Goal: Information Seeking & Learning: Check status

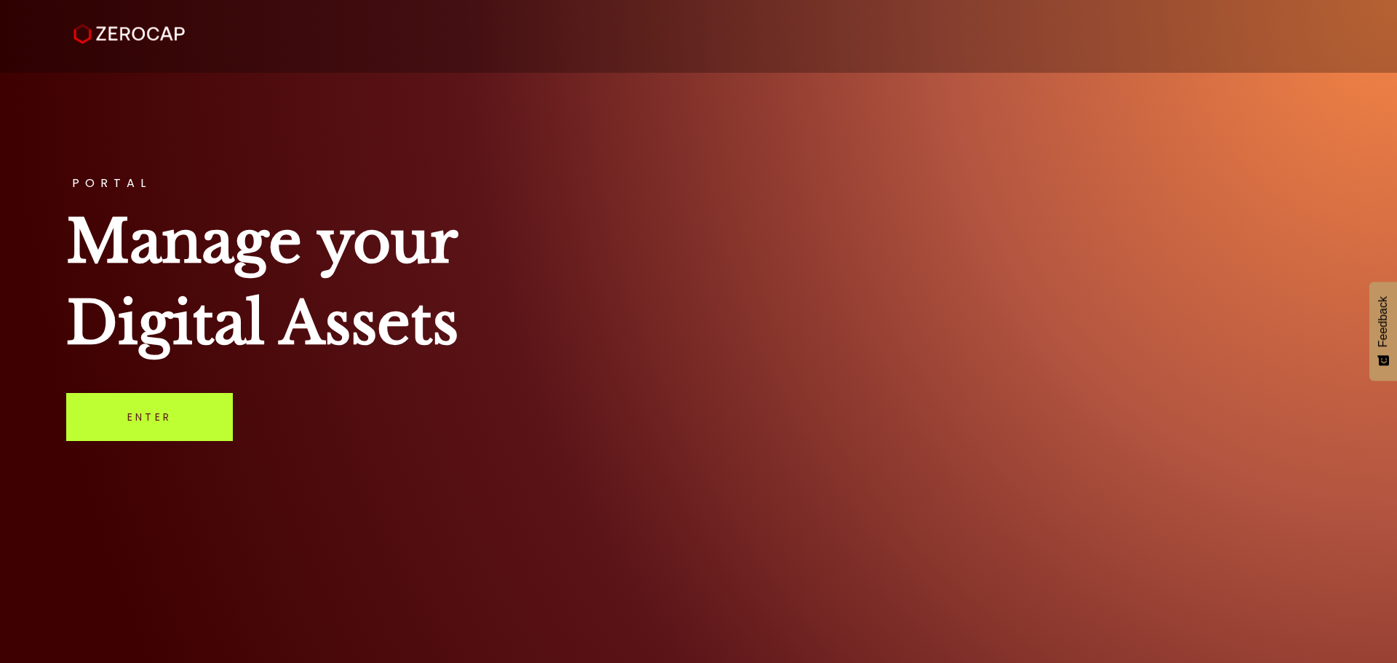
click at [200, 434] on link "Enter" at bounding box center [149, 417] width 167 height 48
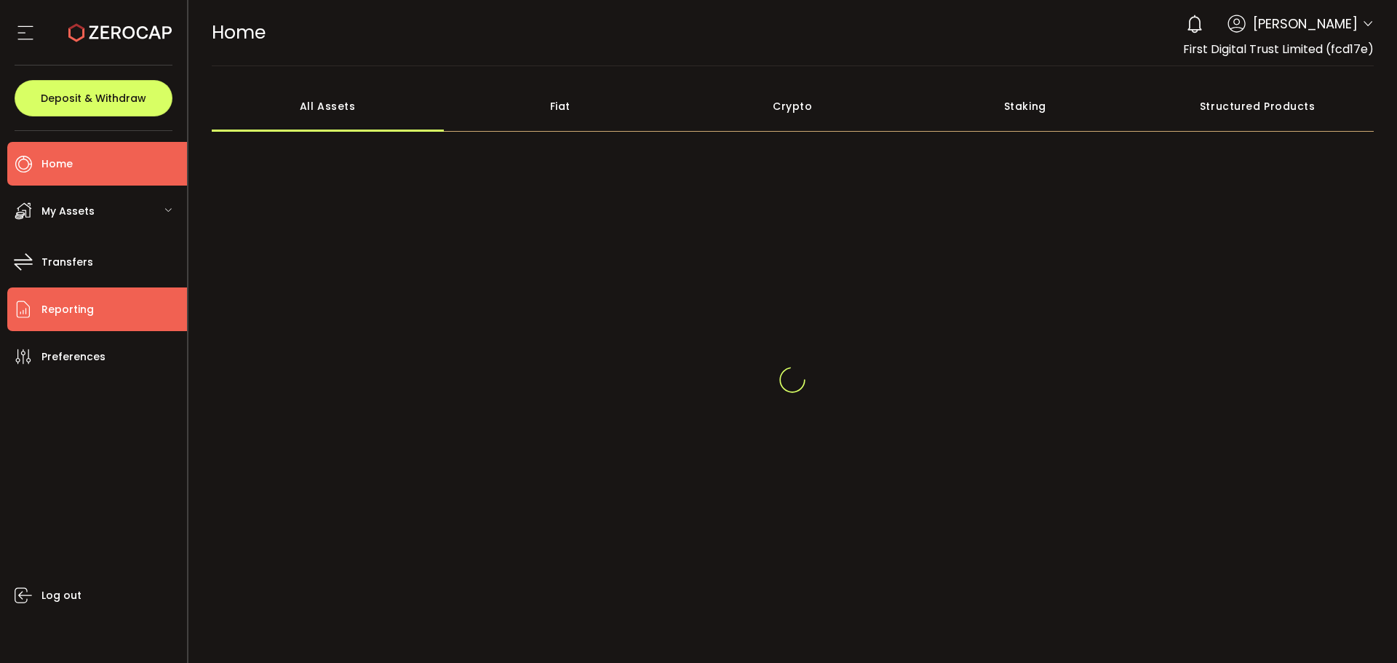
click at [111, 307] on li "Reporting" at bounding box center [97, 309] width 180 height 44
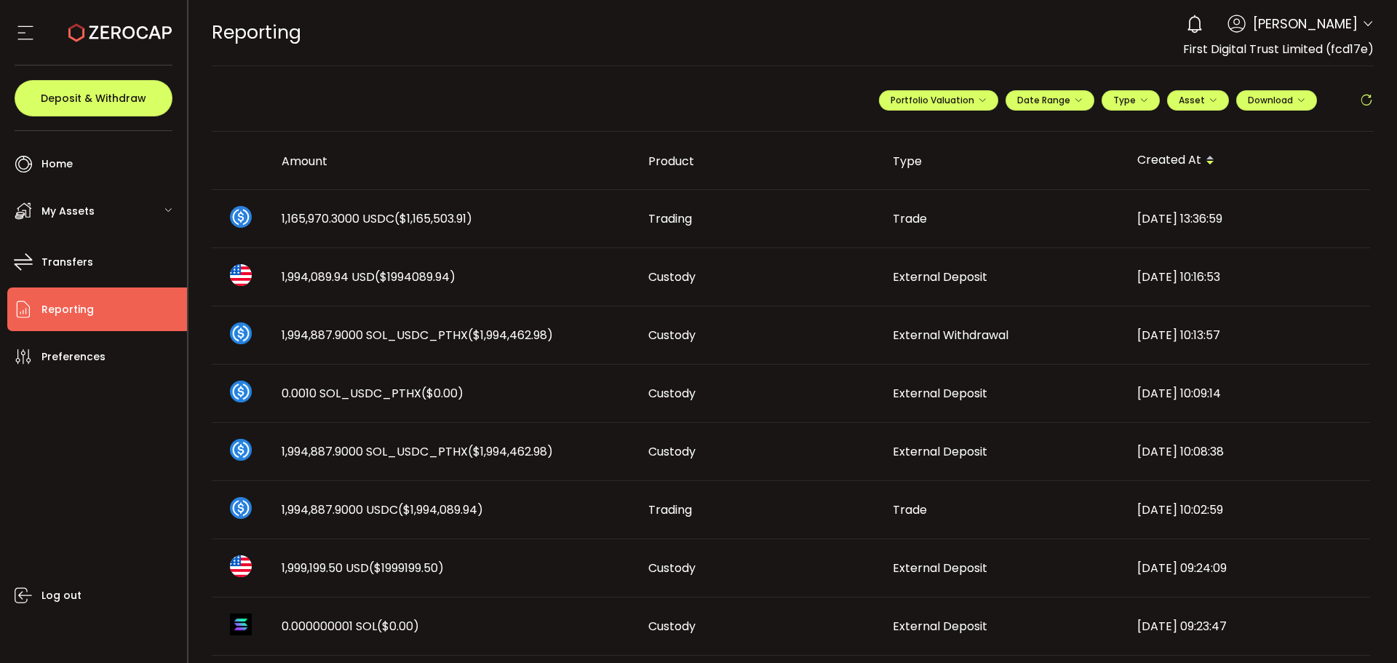
click at [68, 302] on span "Reporting" at bounding box center [67, 309] width 52 height 21
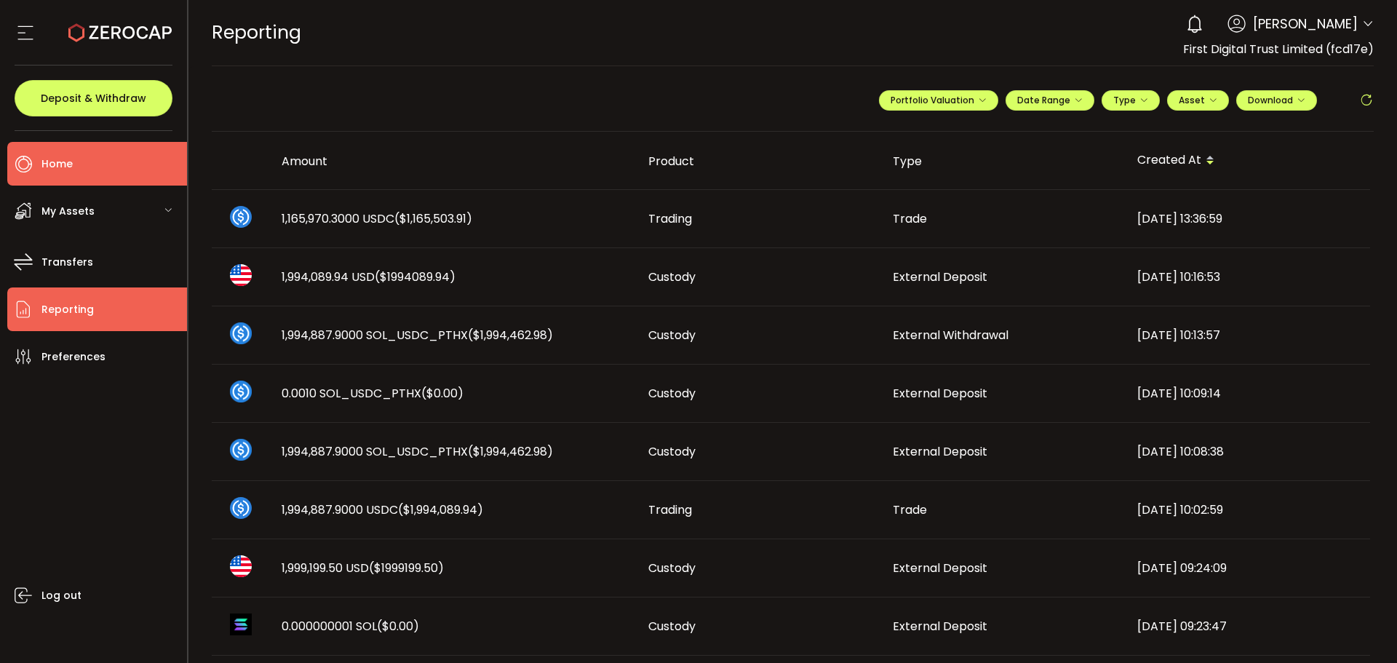
click at [107, 165] on li "Home" at bounding box center [97, 164] width 180 height 44
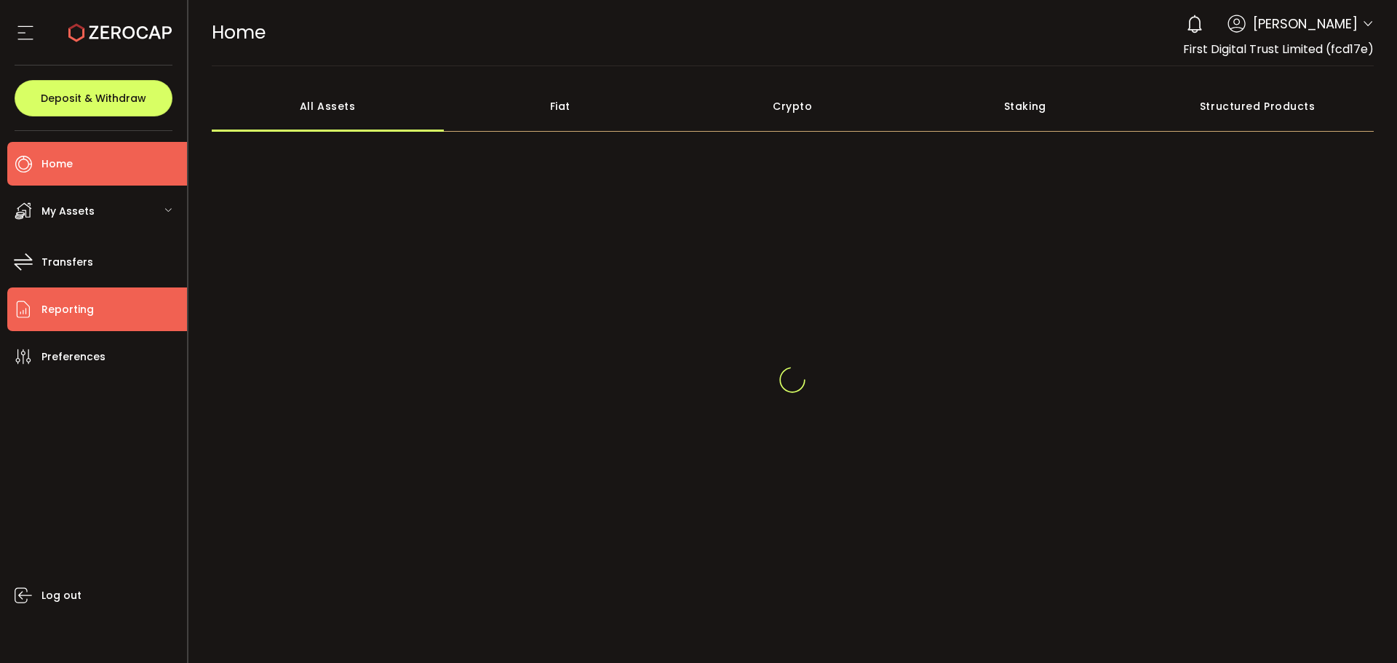
click at [84, 298] on li "Reporting" at bounding box center [97, 309] width 180 height 44
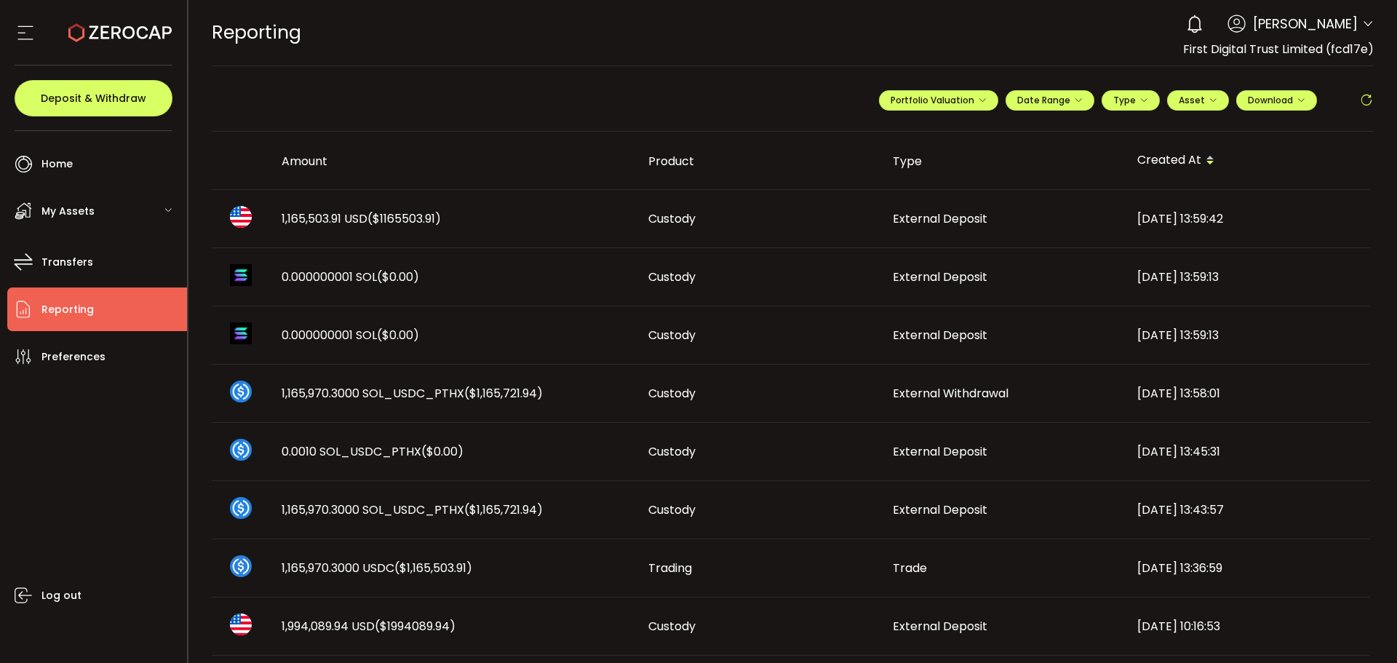
click at [373, 210] on span "($1165503.91)" at bounding box center [403, 218] width 73 height 17
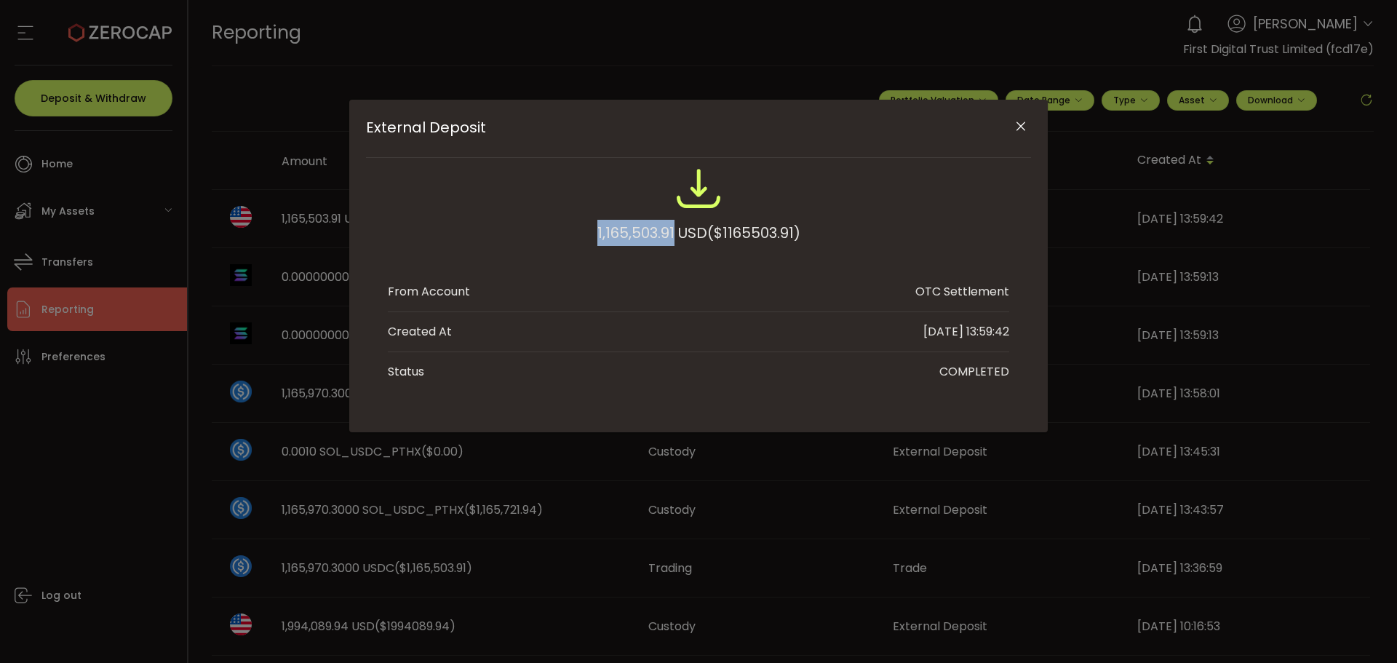
drag, startPoint x: 590, startPoint y: 238, endPoint x: 671, endPoint y: 240, distance: 80.8
click at [671, 240] on div "1,165,503.91 USD ($1165503.91)" at bounding box center [698, 212] width 621 height 95
copy div "1,165,503.91"
click at [1027, 124] on icon "Close" at bounding box center [1021, 126] width 15 height 15
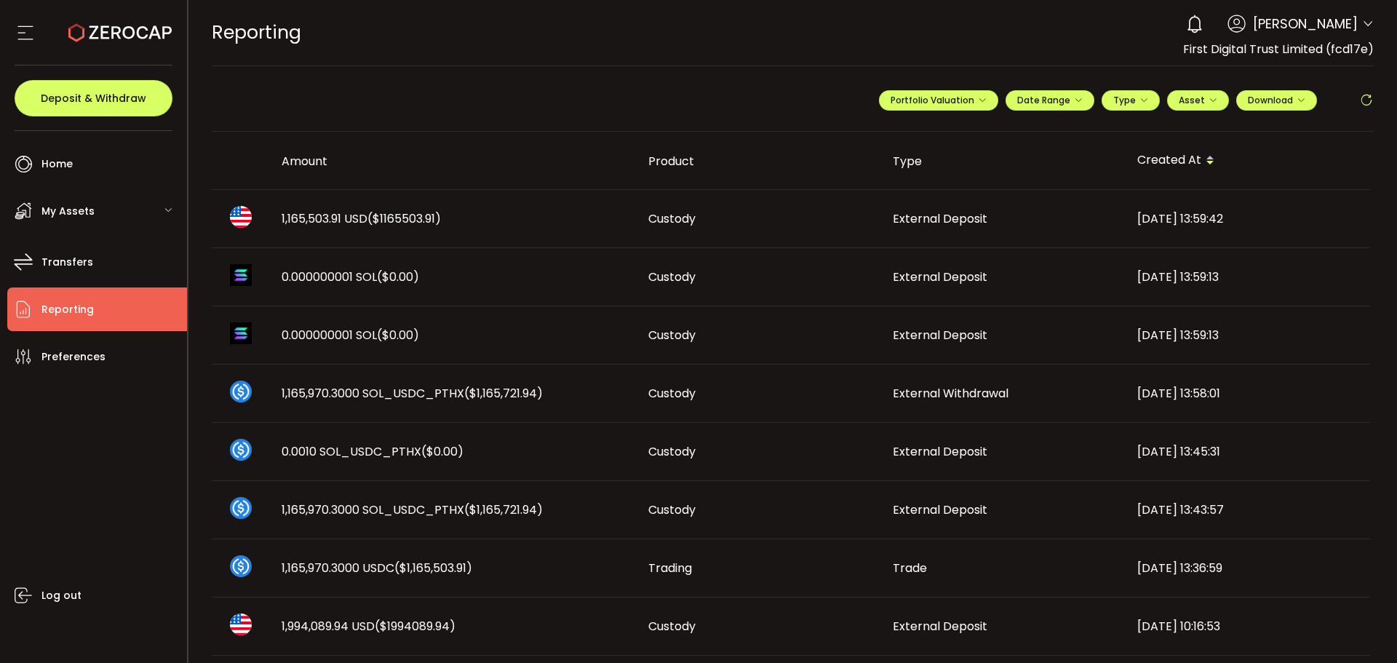
click at [392, 217] on span "($1165503.91)" at bounding box center [403, 218] width 73 height 17
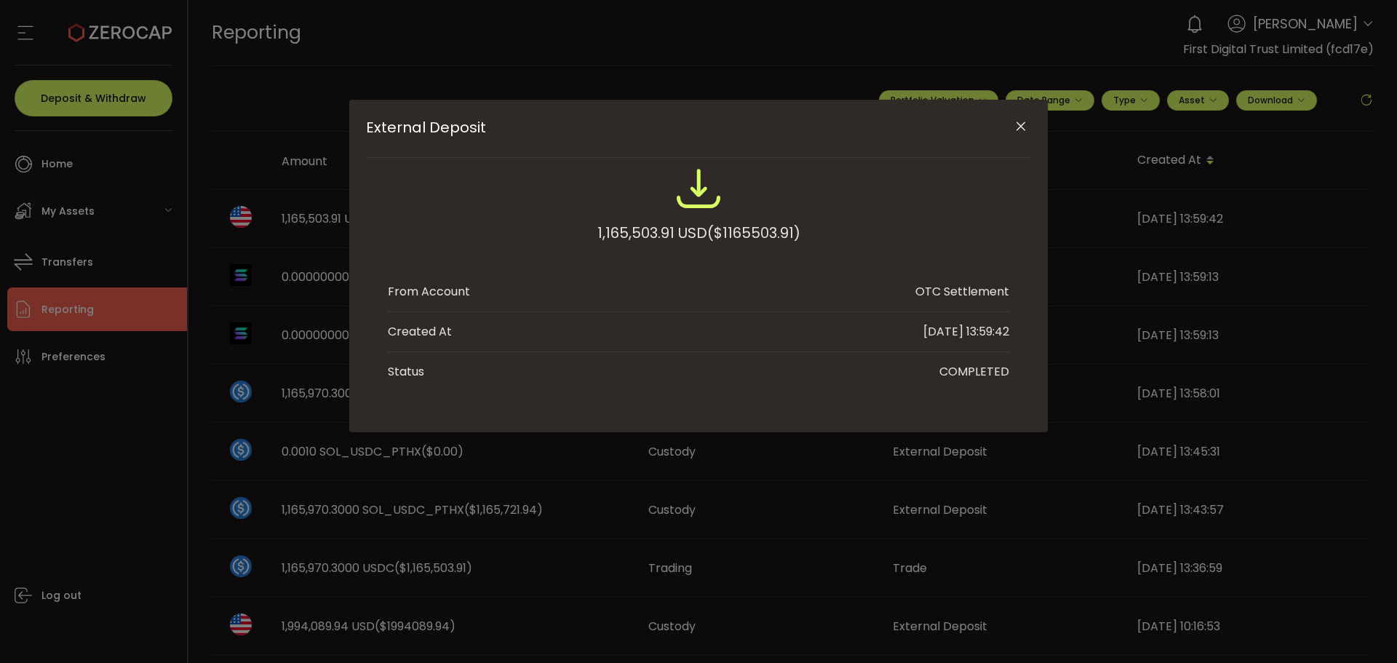
click at [1015, 120] on icon "Close" at bounding box center [1021, 126] width 15 height 15
